Goal: Information Seeking & Learning: Learn about a topic

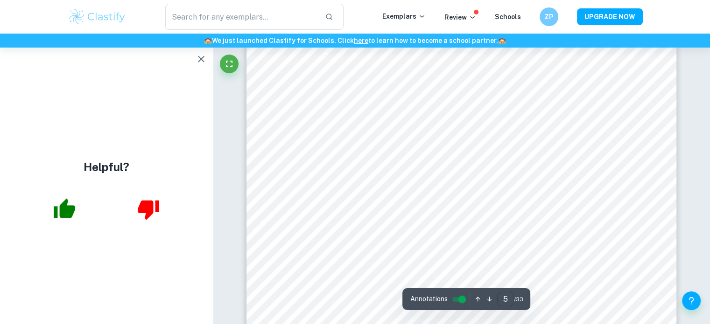
scroll to position [2444, 0]
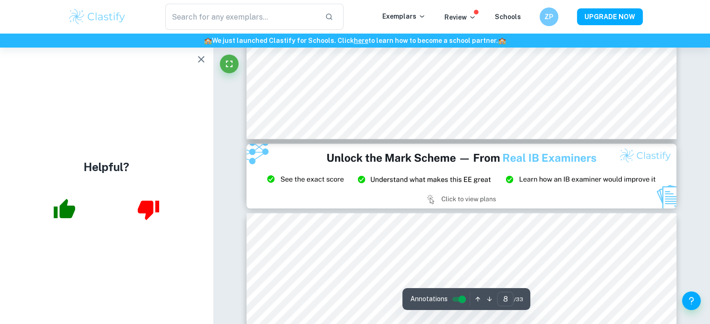
type input "9"
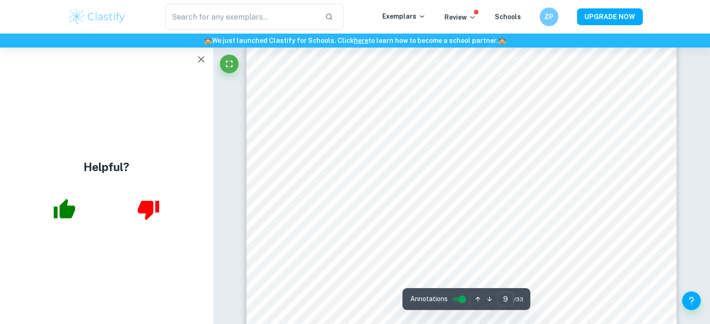
scroll to position [4972, 0]
